Goal: Task Accomplishment & Management: Manage account settings

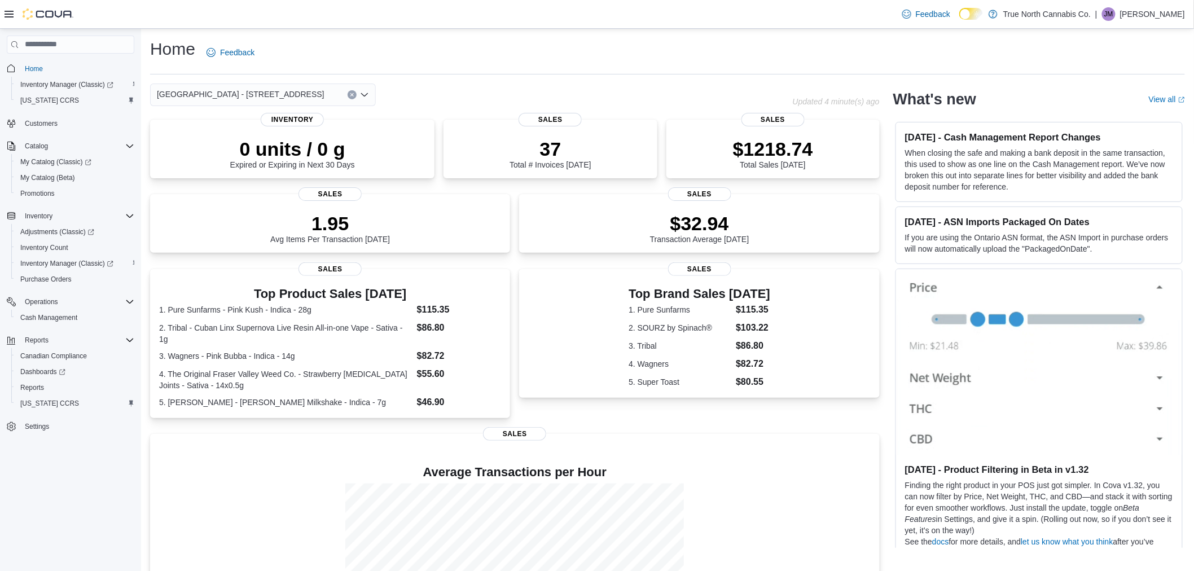
click at [1133, 12] on div "| [PERSON_NAME]" at bounding box center [1140, 14] width 90 height 14
click at [1114, 111] on span "Sign Out" at bounding box center [1112, 111] width 30 height 11
